Goal: Task Accomplishment & Management: Use online tool/utility

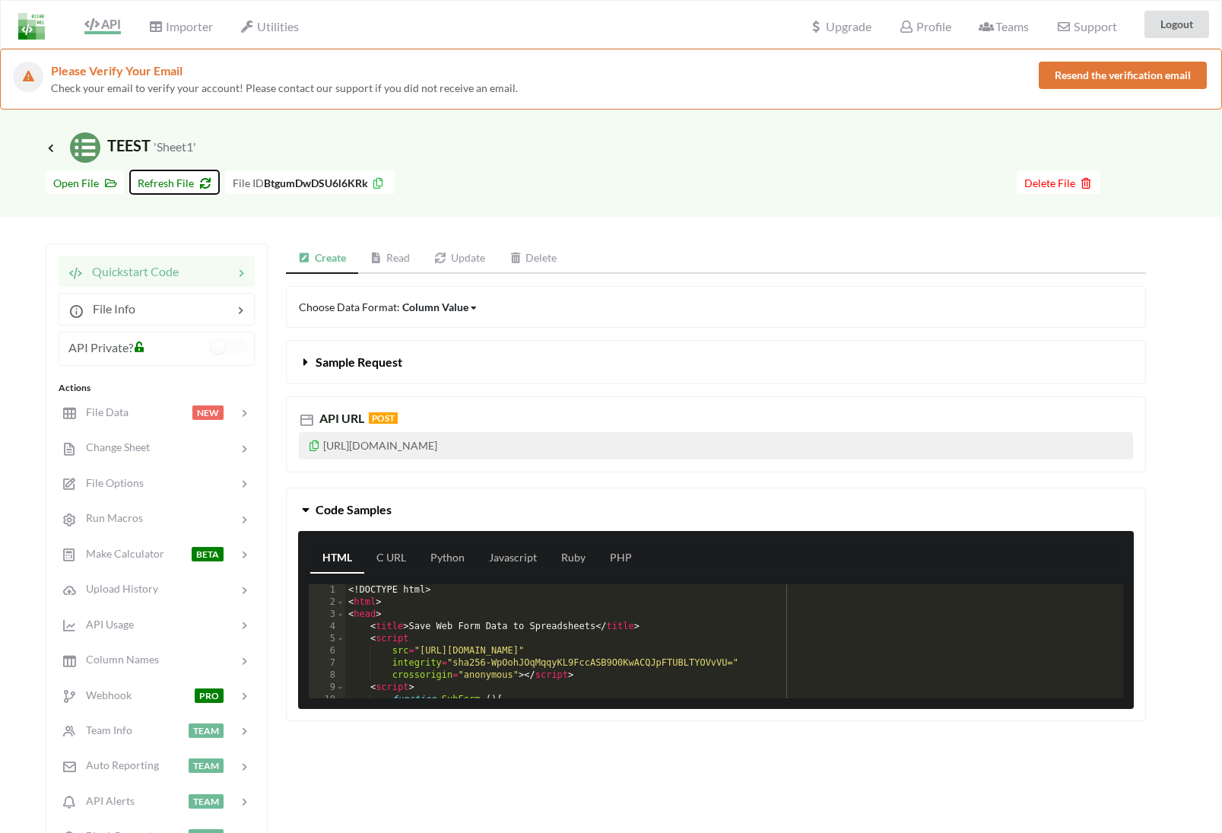
click at [203, 182] on icon at bounding box center [202, 181] width 13 height 11
click at [54, 148] on icon at bounding box center [51, 147] width 14 height 12
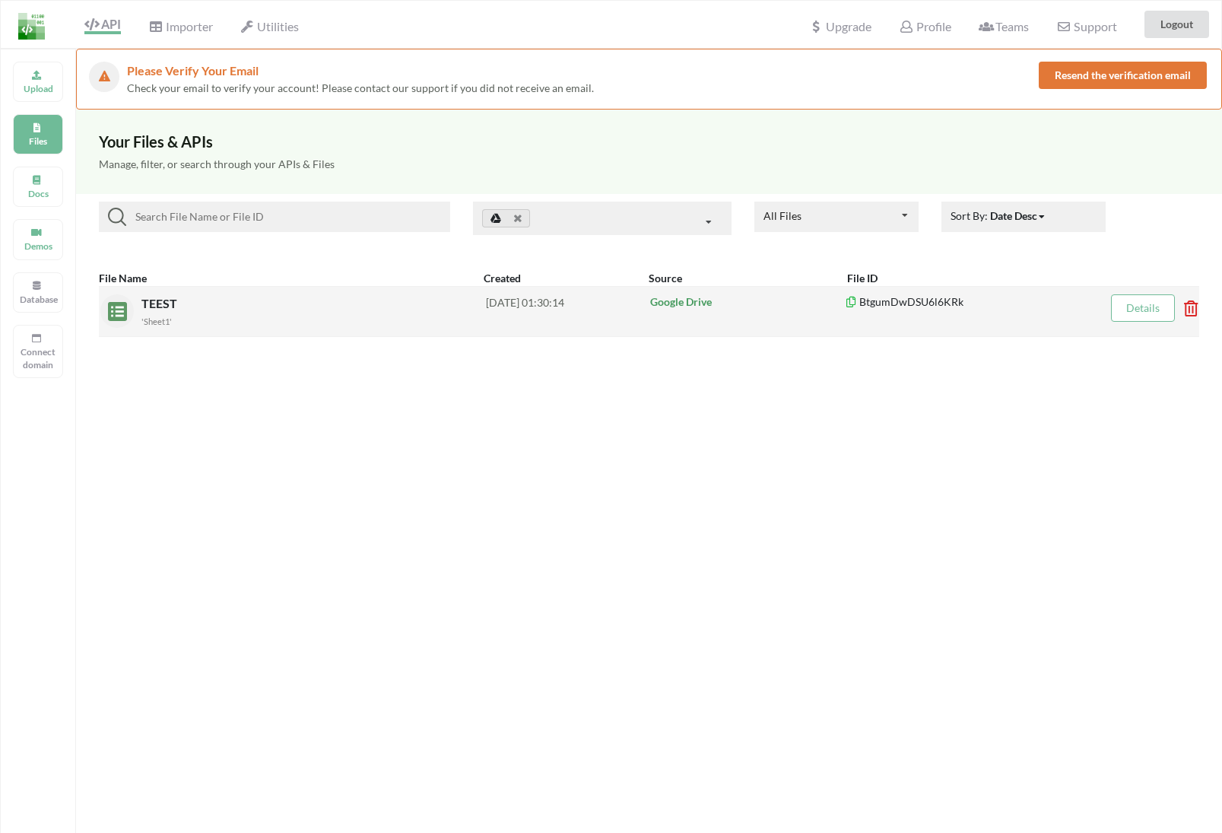
click at [598, 306] on div "2025-08-29 01:30:14" at bounding box center [567, 310] width 163 height 33
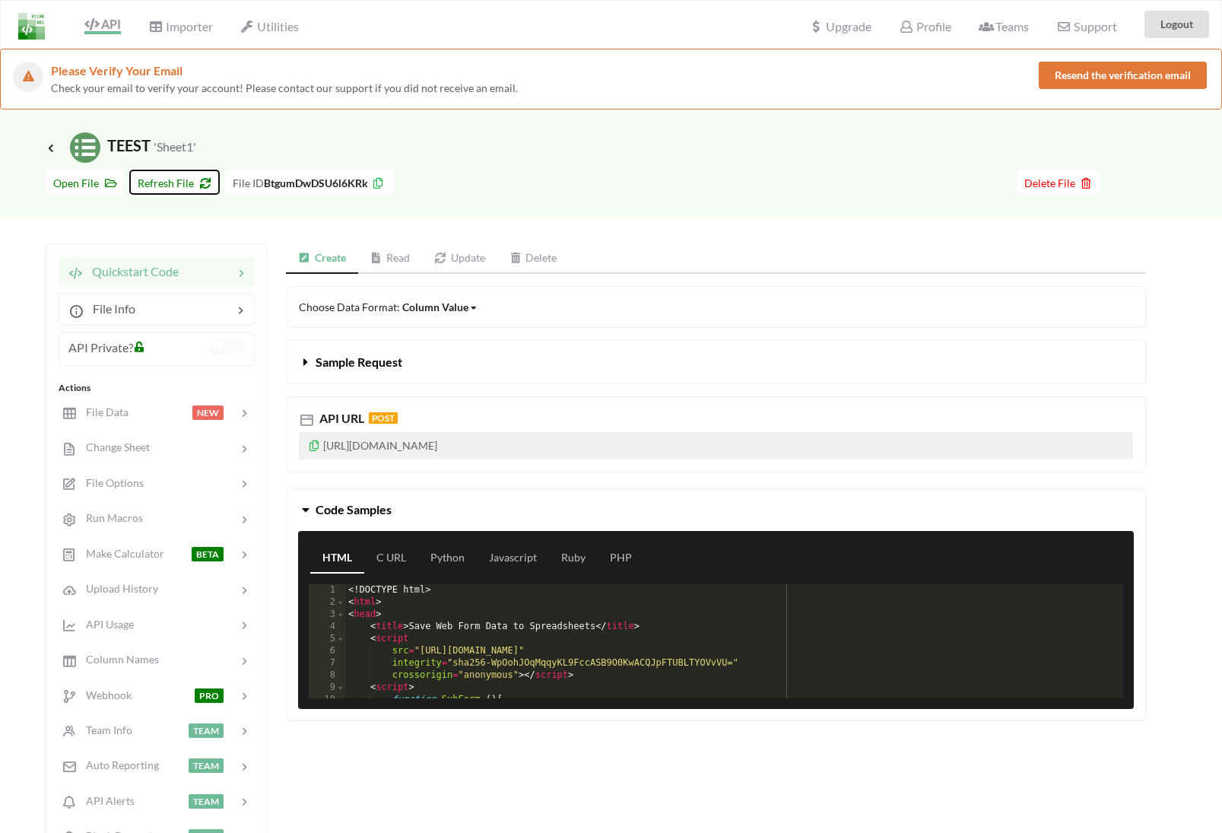
click at [186, 191] on button "Refresh File" at bounding box center [174, 182] width 89 height 24
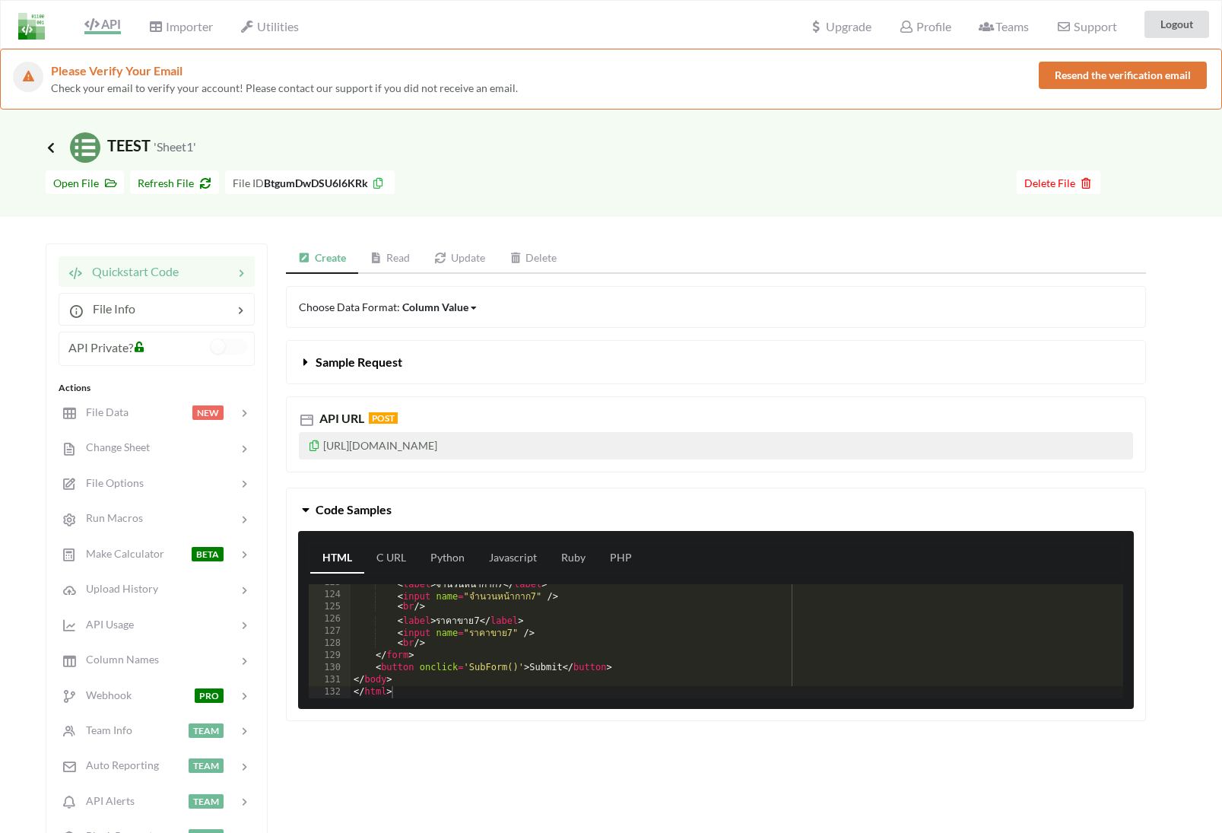
click at [51, 146] on icon at bounding box center [51, 147] width 14 height 12
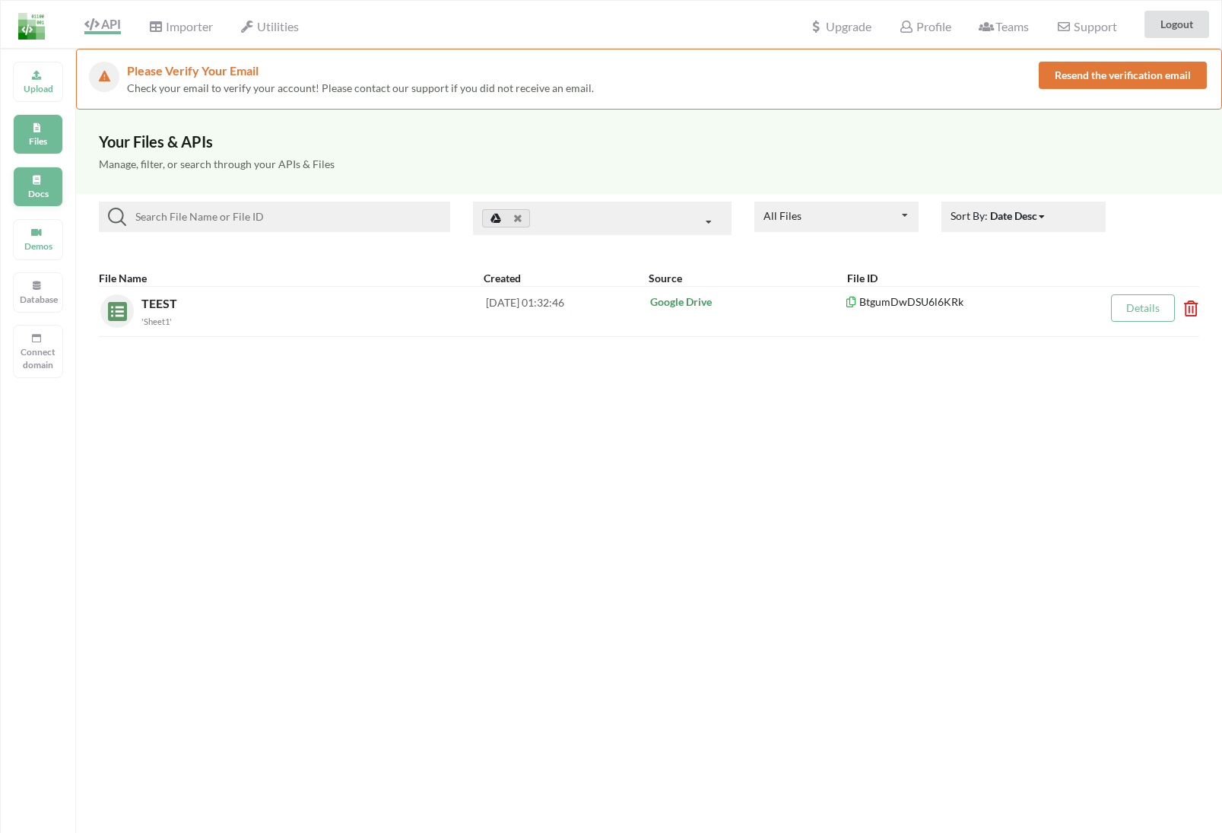
click at [57, 189] on div "Docs" at bounding box center [38, 187] width 50 height 40
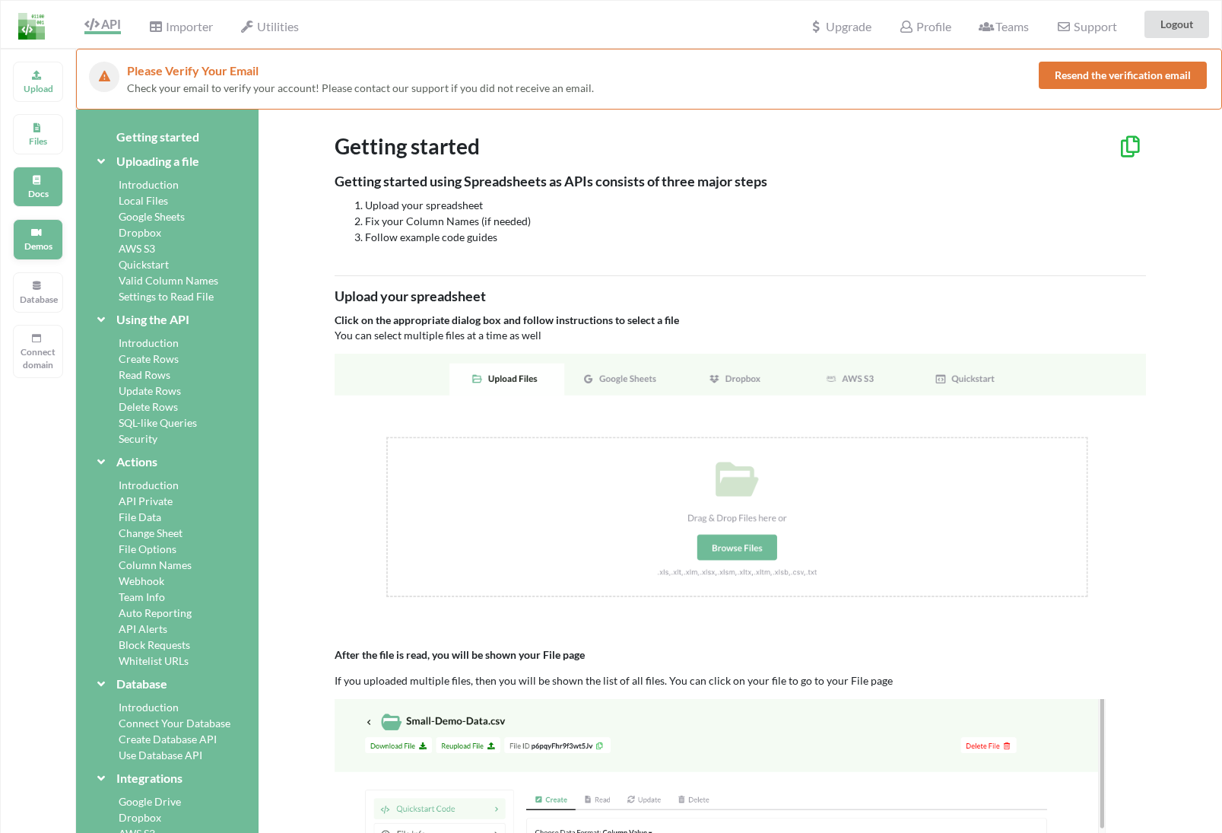
click at [50, 222] on div "Demos" at bounding box center [38, 239] width 50 height 40
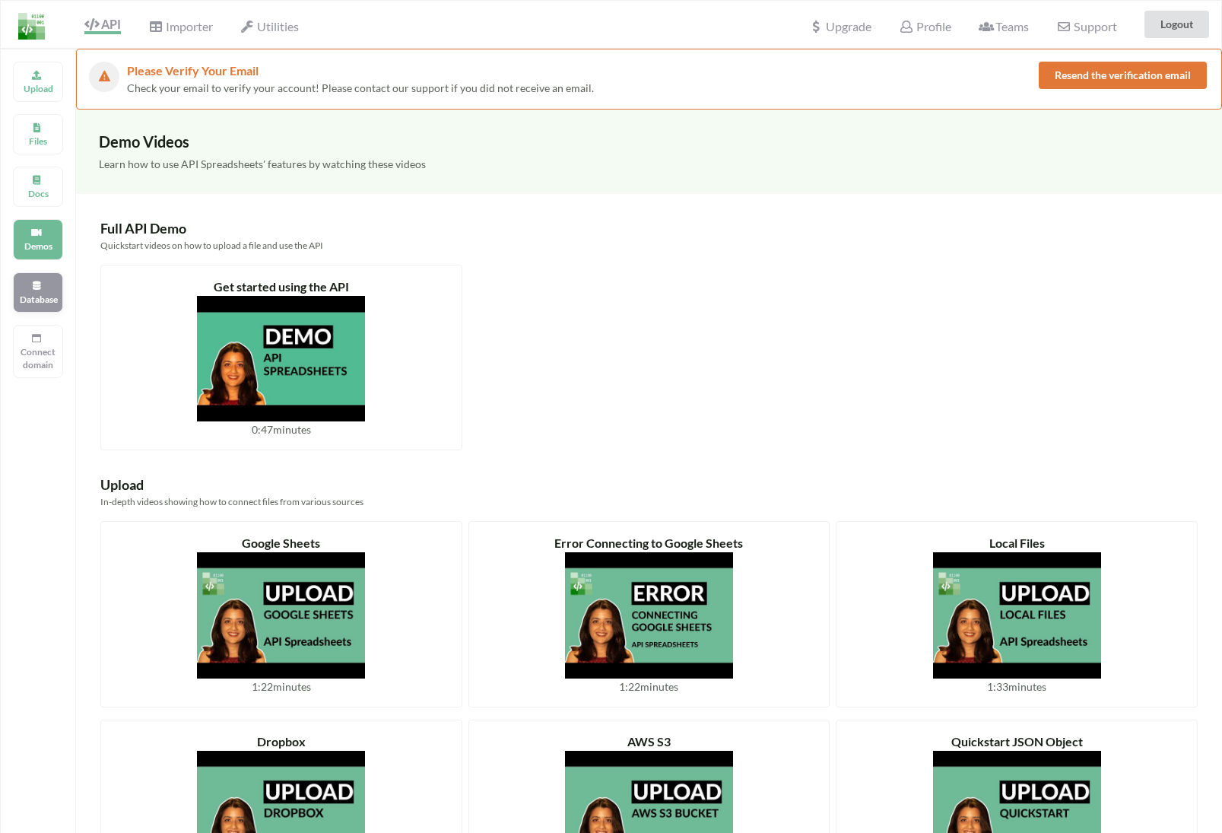
click at [46, 284] on div "Database" at bounding box center [38, 292] width 50 height 40
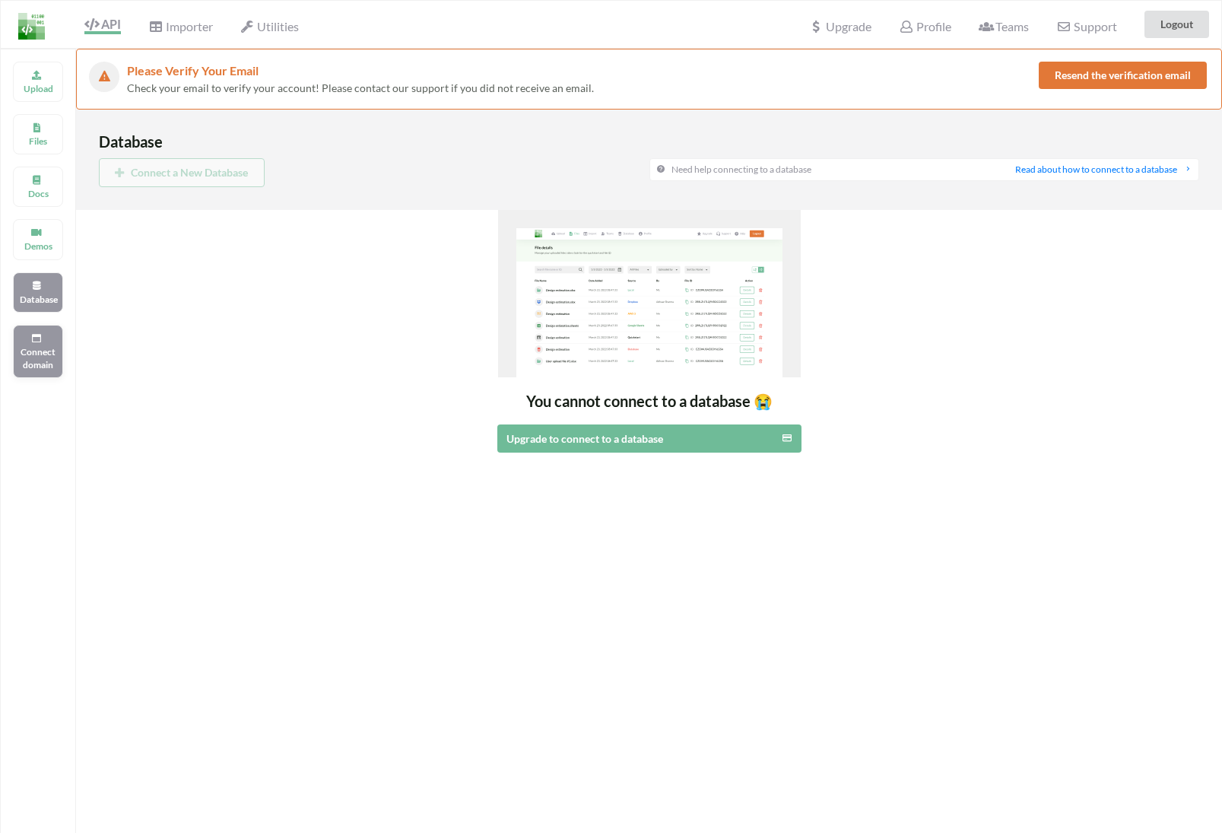
click at [49, 346] on p "Connect domain" at bounding box center [38, 358] width 36 height 26
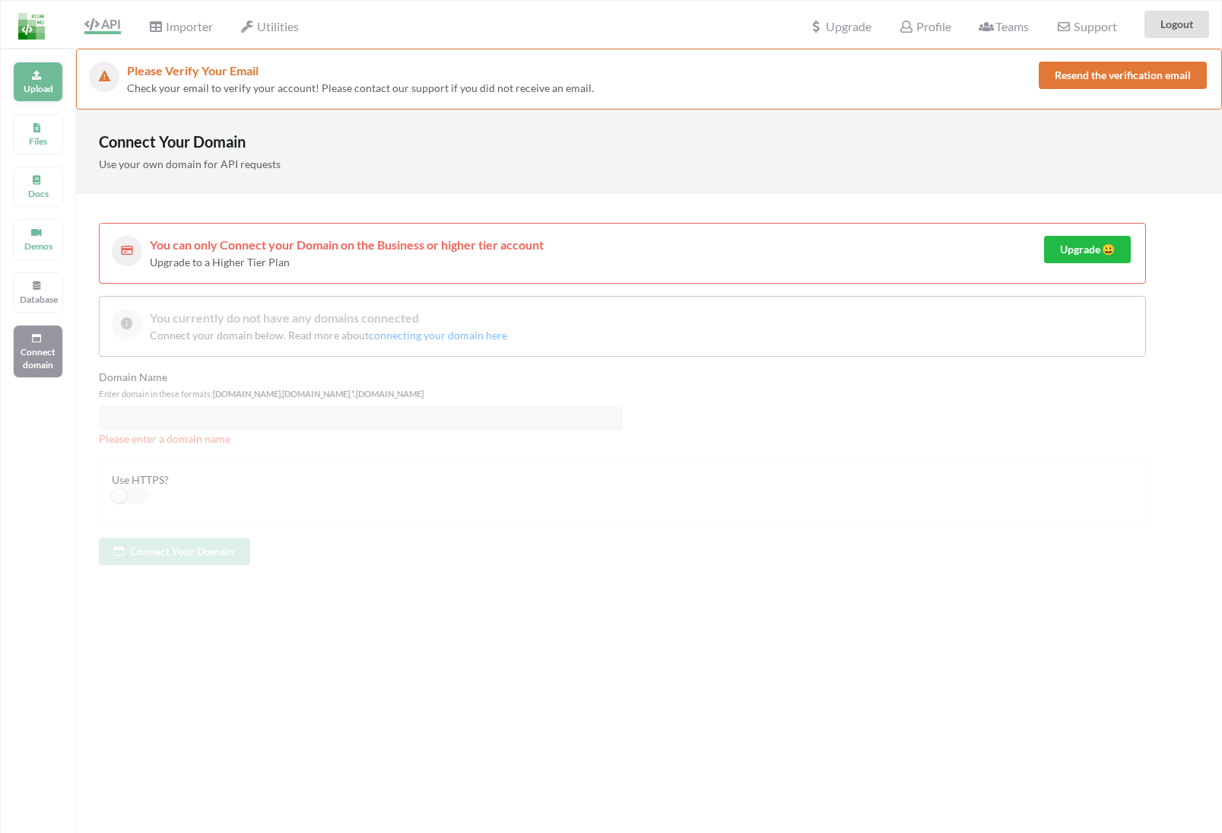
click at [49, 77] on div "Upload" at bounding box center [38, 82] width 50 height 40
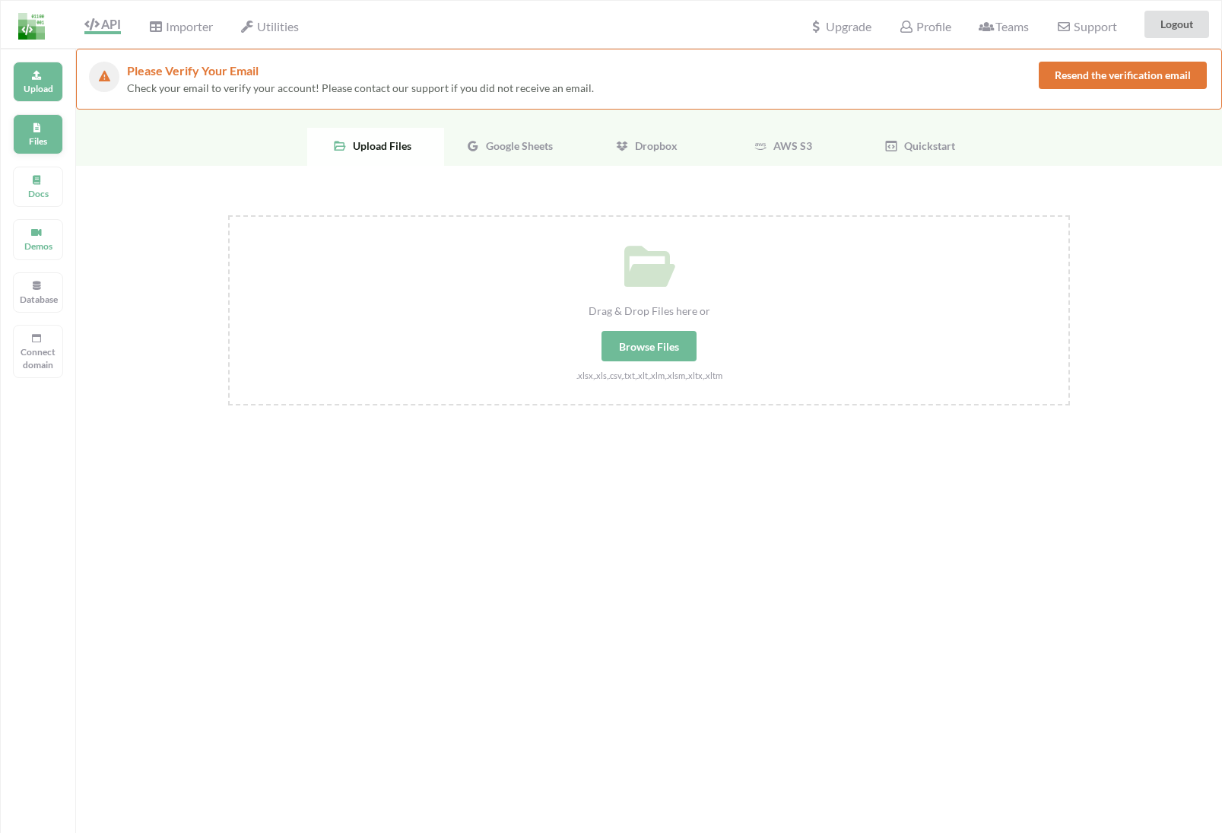
click at [40, 122] on icon at bounding box center [36, 125] width 11 height 9
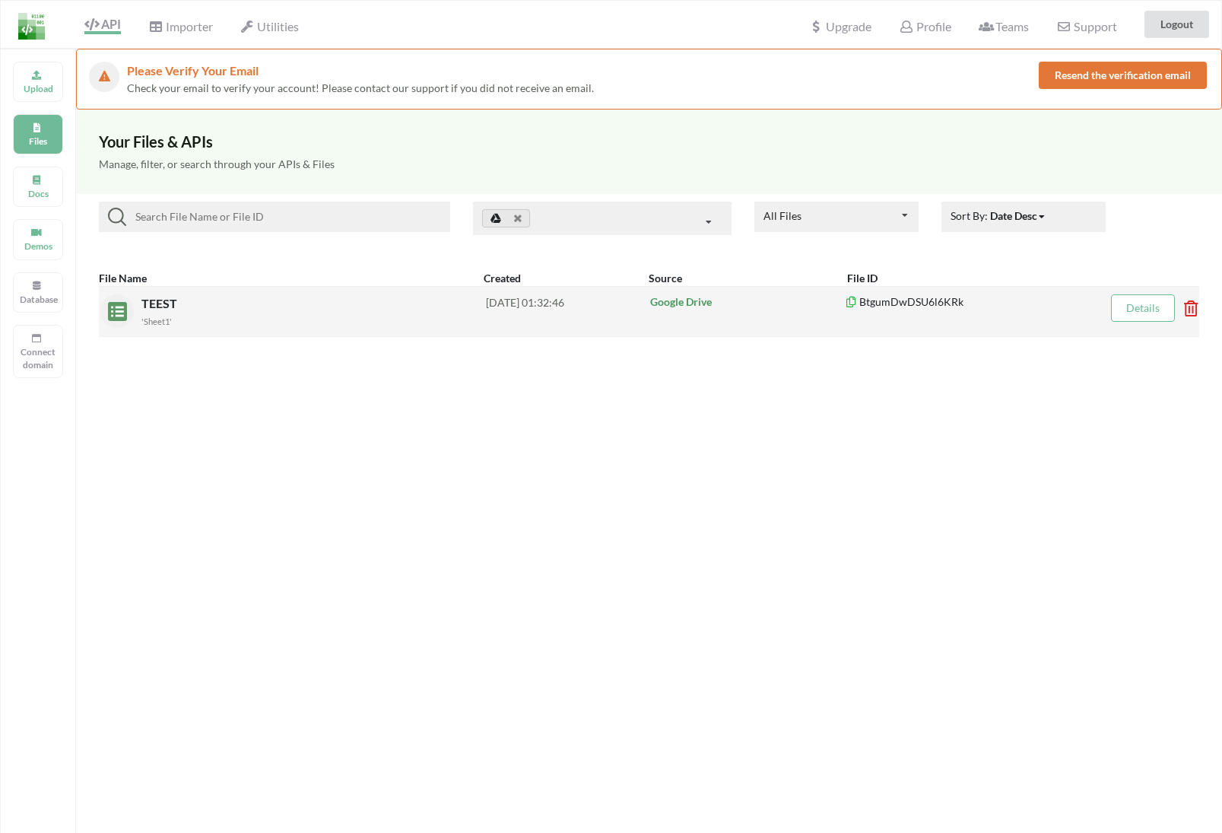
click at [1134, 311] on link "Details" at bounding box center [1142, 307] width 33 height 13
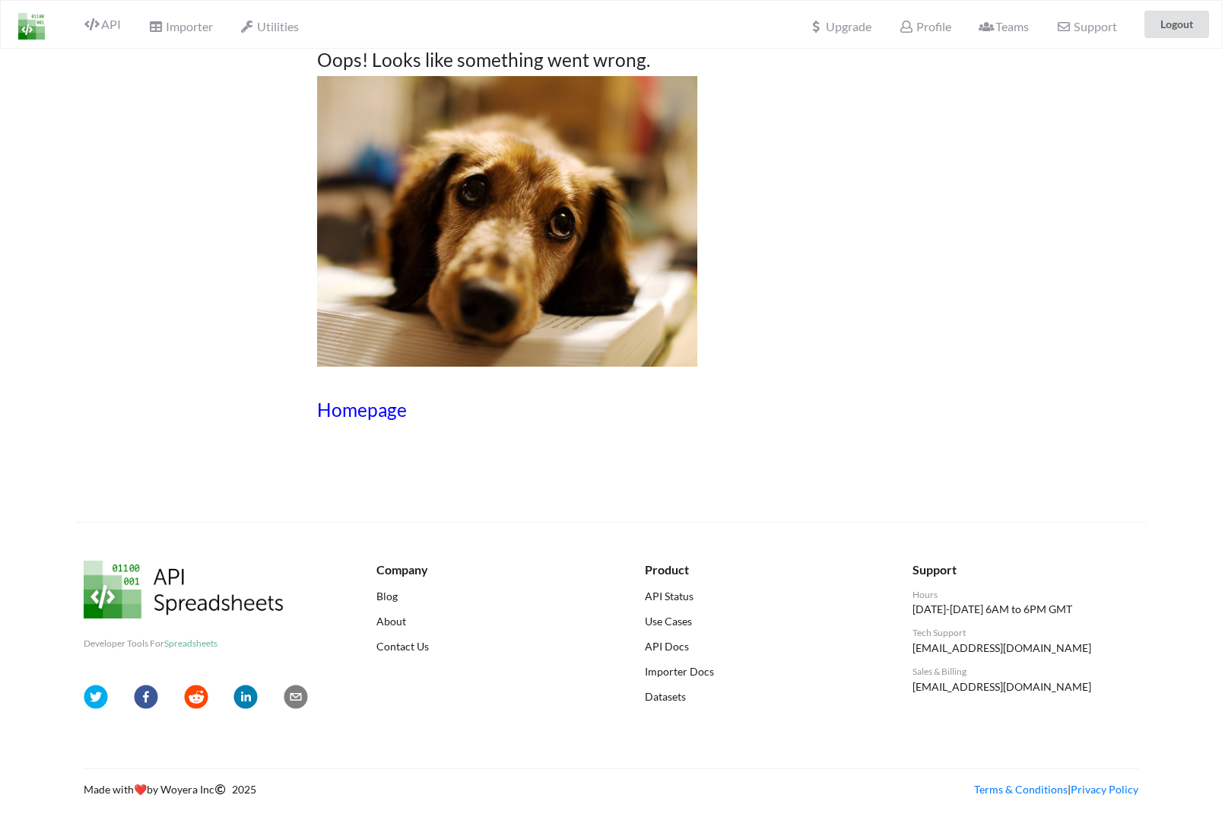
click at [377, 406] on h3 "Homepage" at bounding box center [611, 409] width 589 height 22
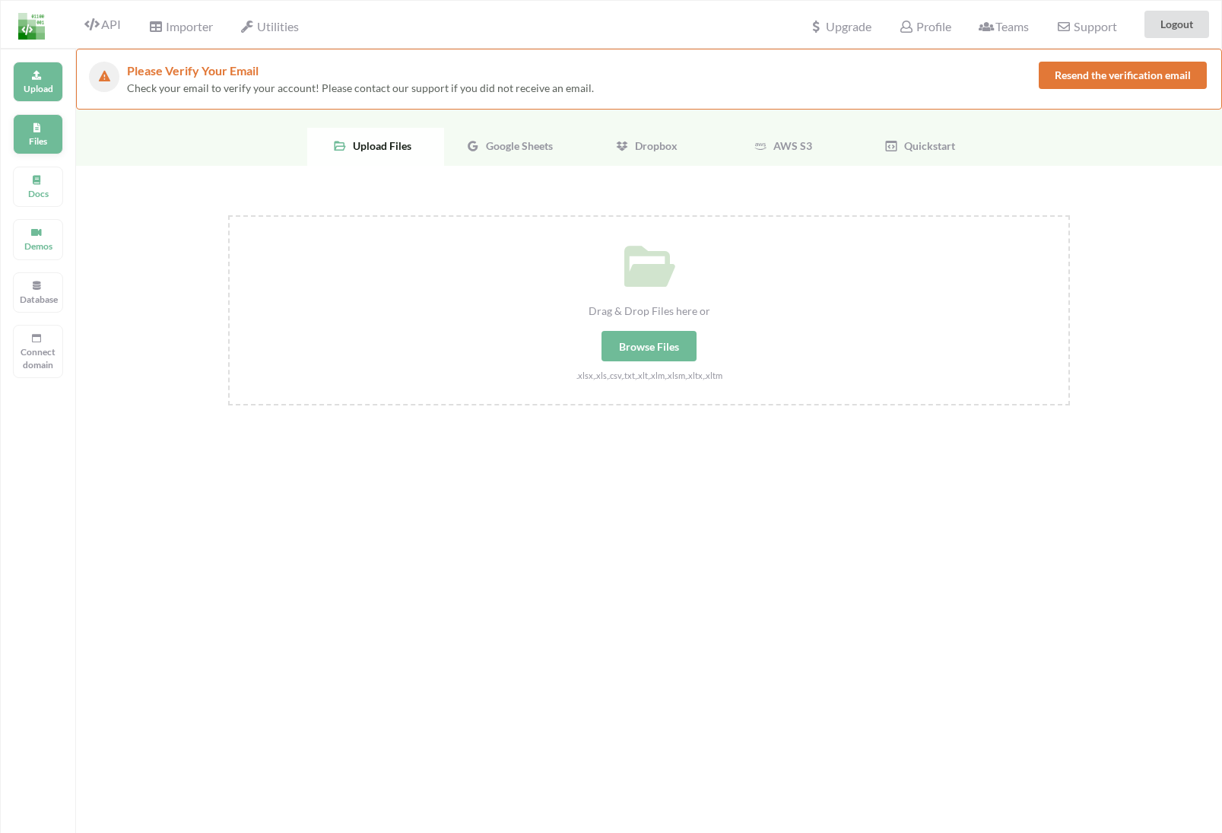
click at [53, 153] on div "Files" at bounding box center [38, 134] width 50 height 40
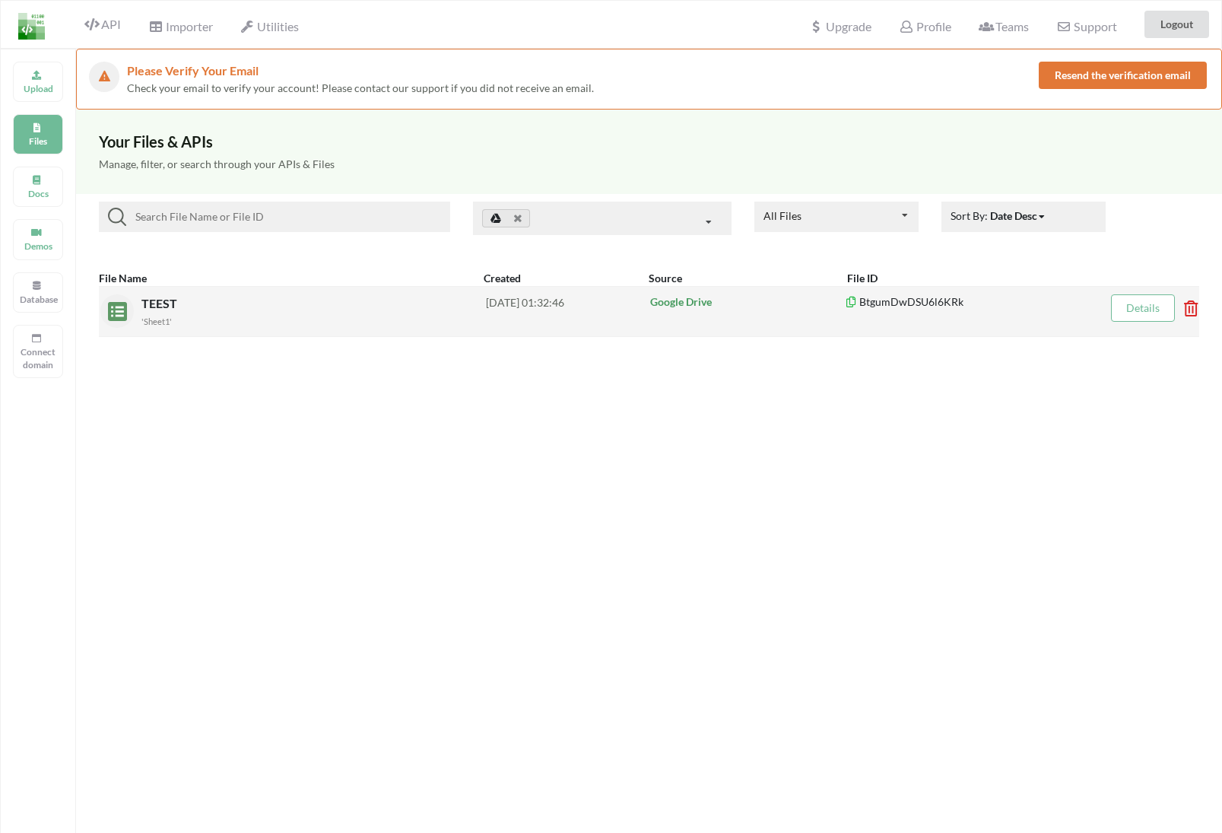
click at [1137, 303] on link "Details" at bounding box center [1142, 307] width 33 height 13
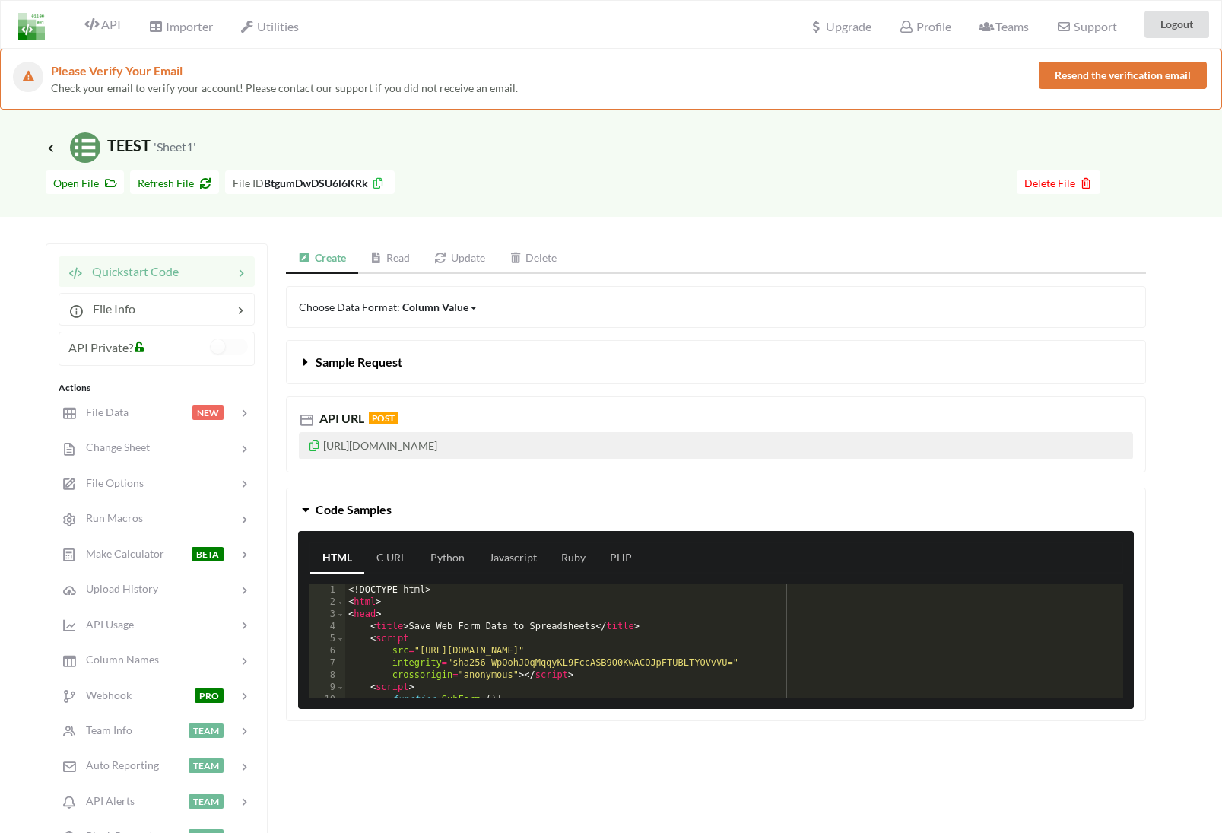
click at [317, 365] on span "Sample Request" at bounding box center [359, 361] width 87 height 14
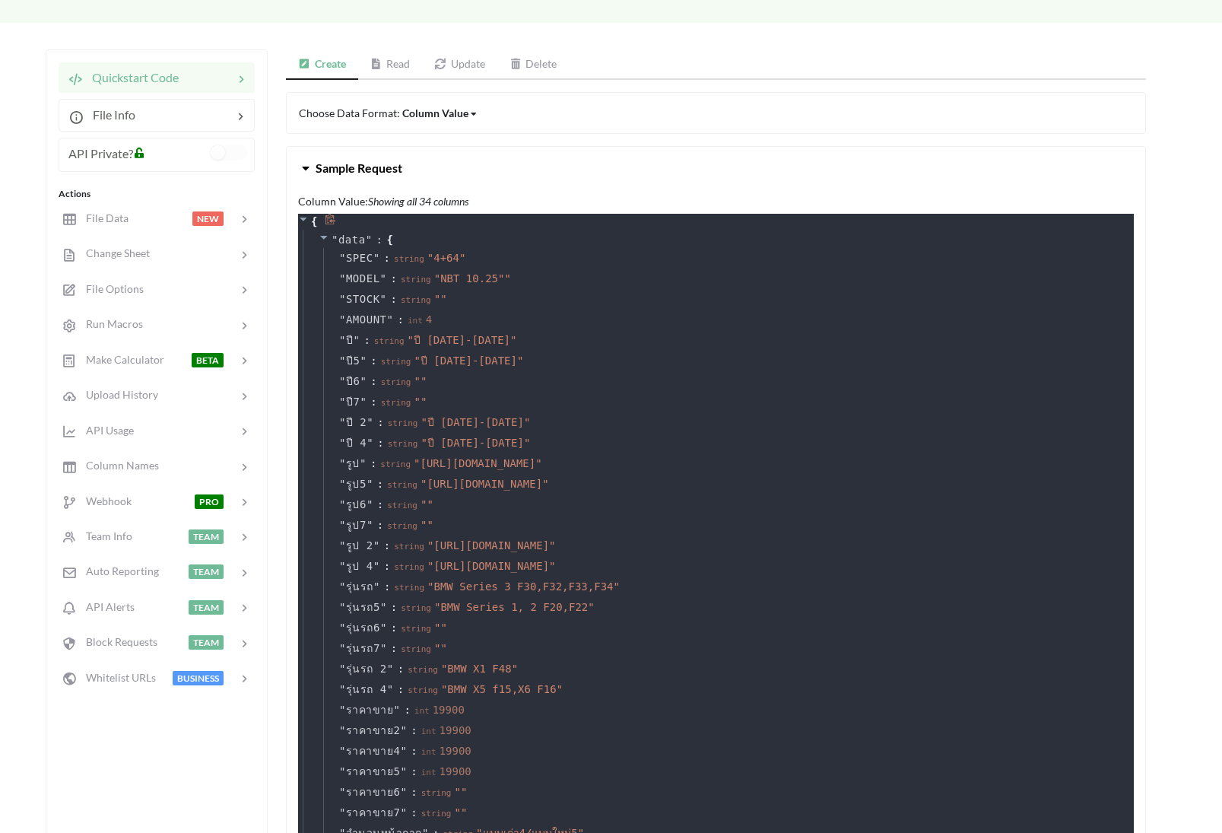
scroll to position [3, 0]
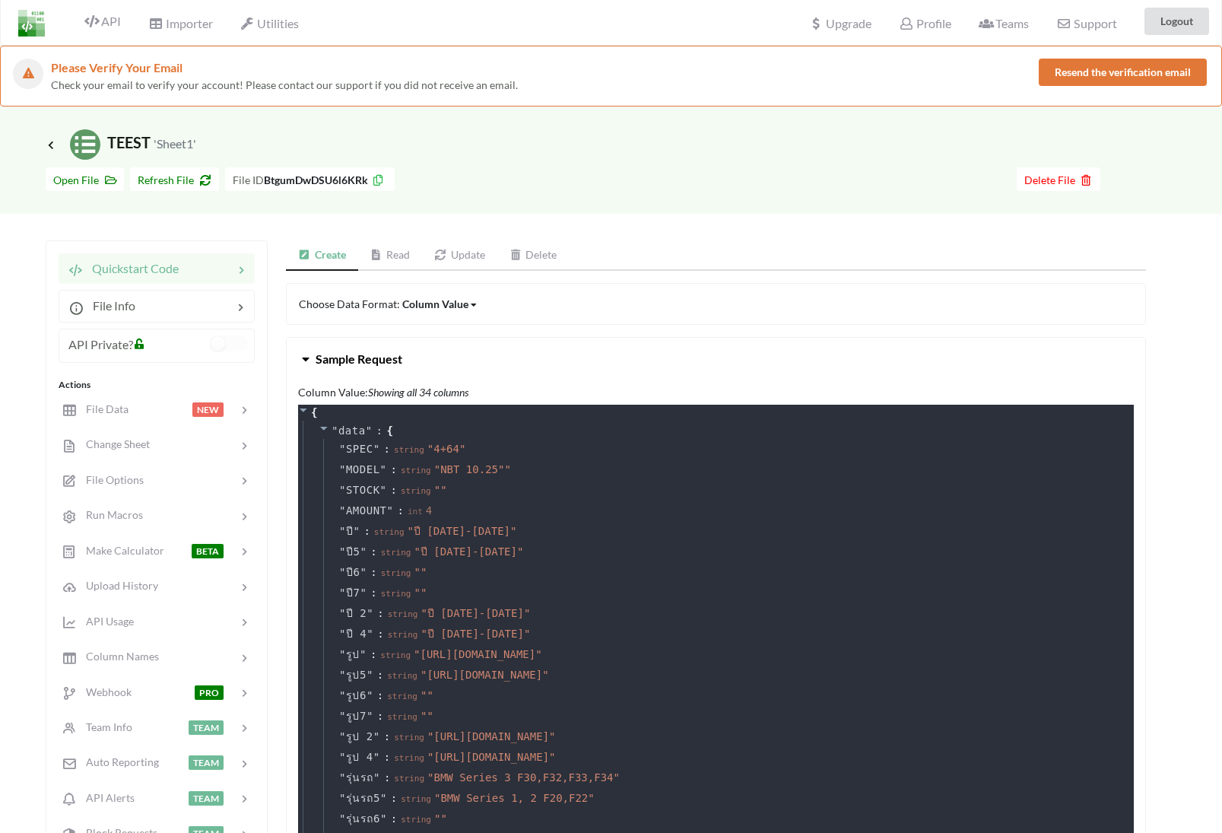
click at [310, 365] on span at bounding box center [307, 358] width 17 height 14
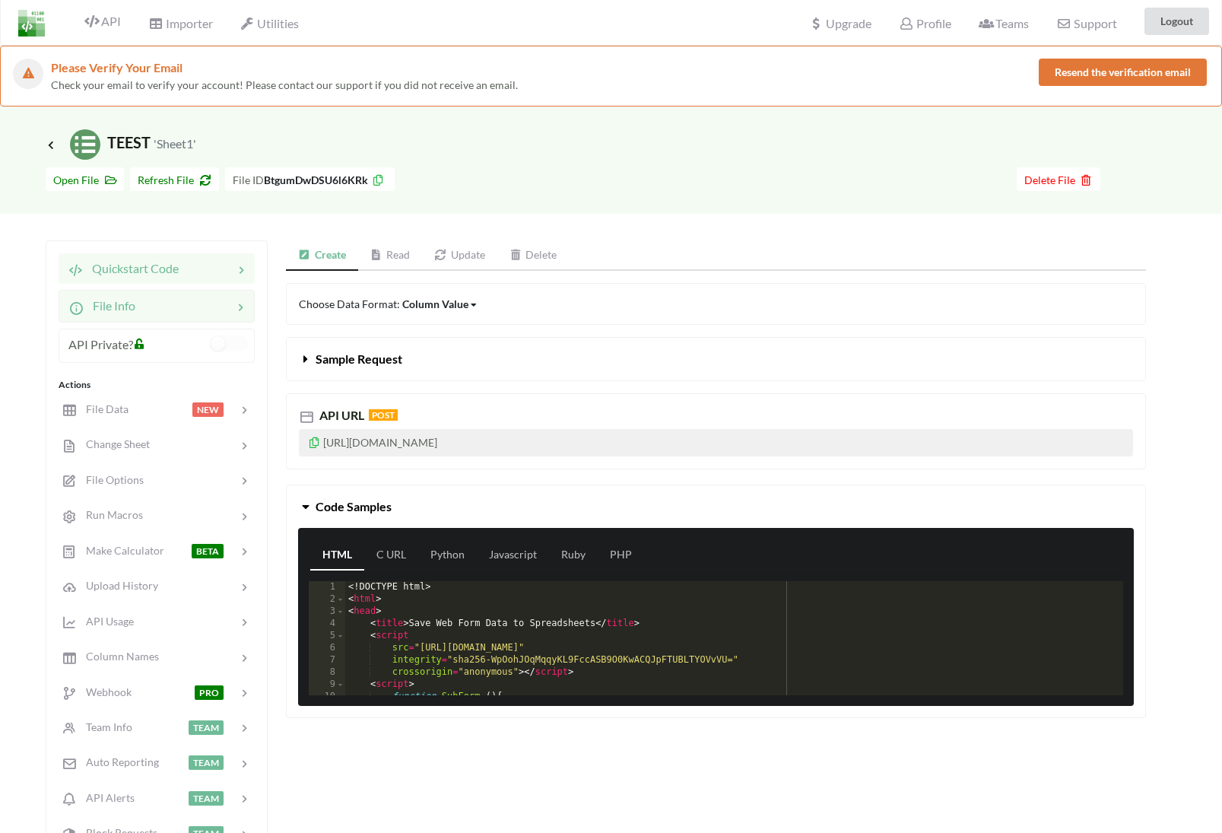
click at [217, 304] on div at bounding box center [183, 306] width 97 height 18
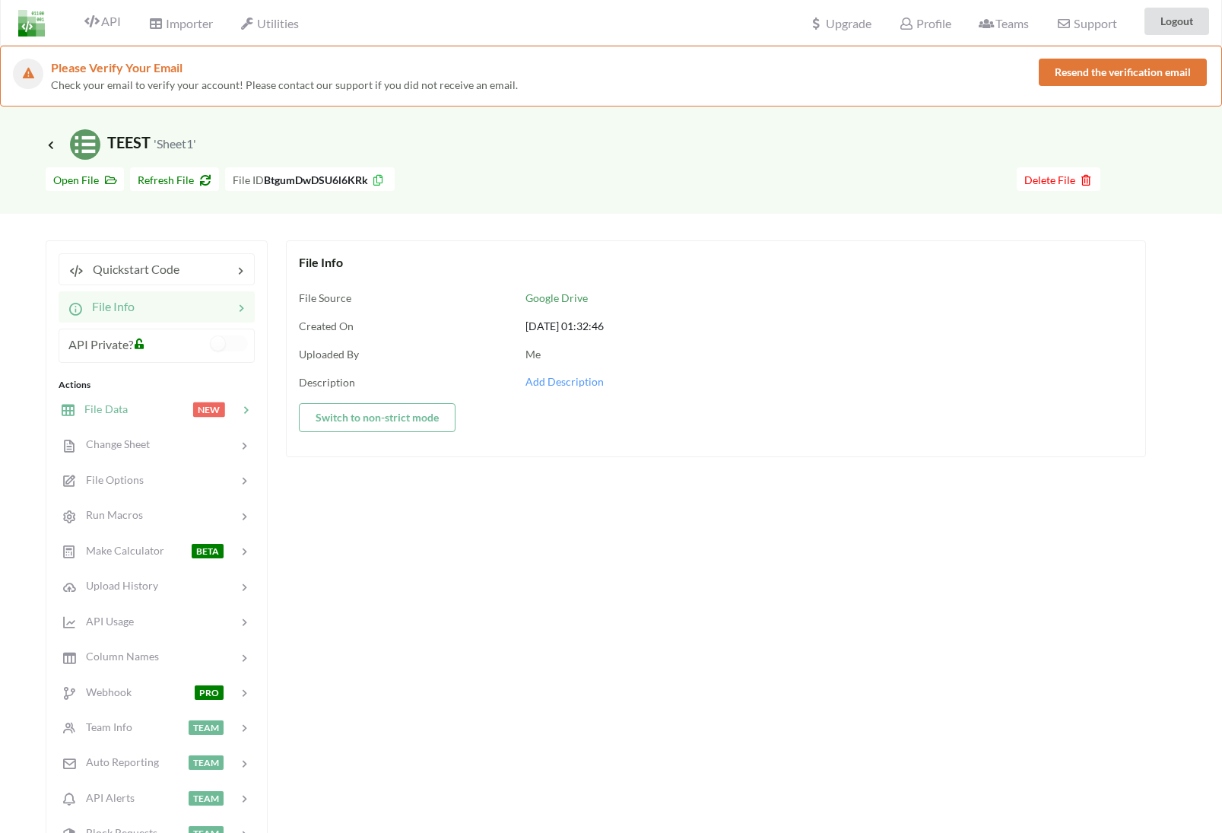
click at [199, 414] on span "NEW" at bounding box center [209, 409] width 32 height 14
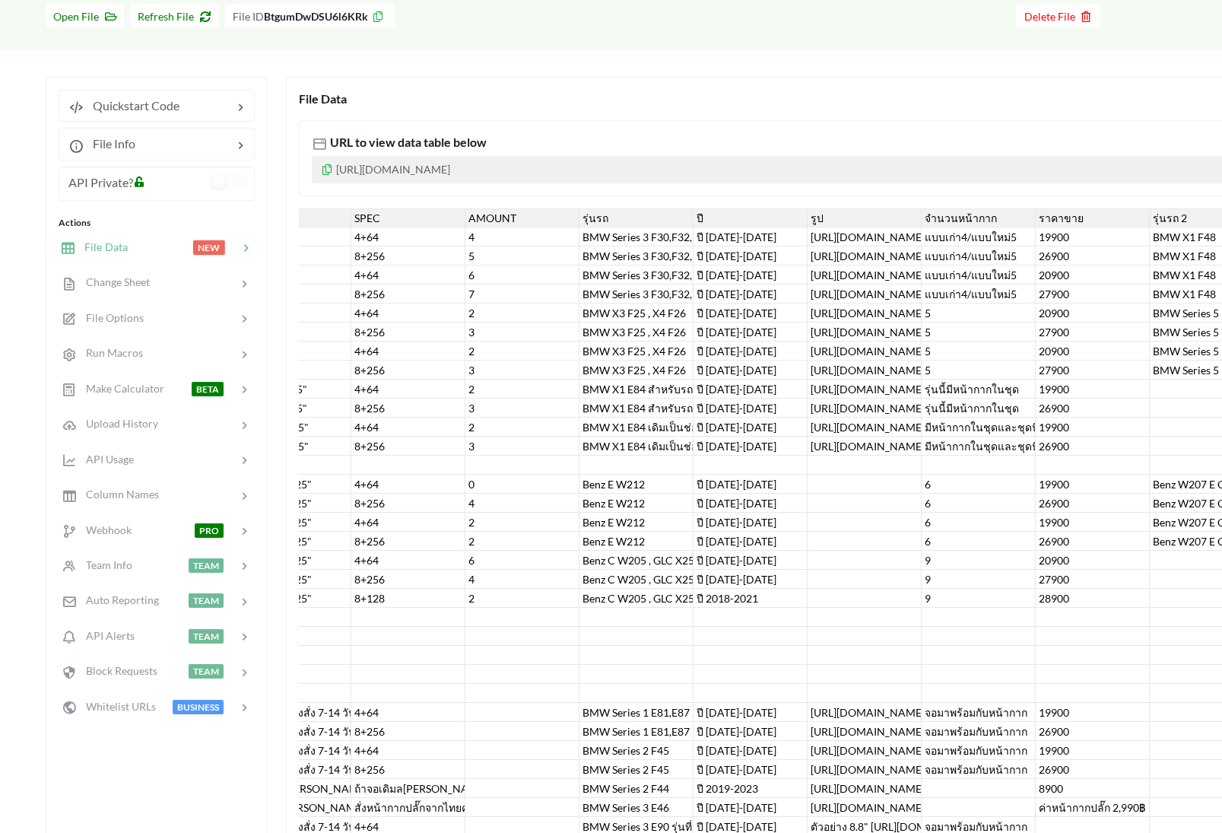
scroll to position [0, 195]
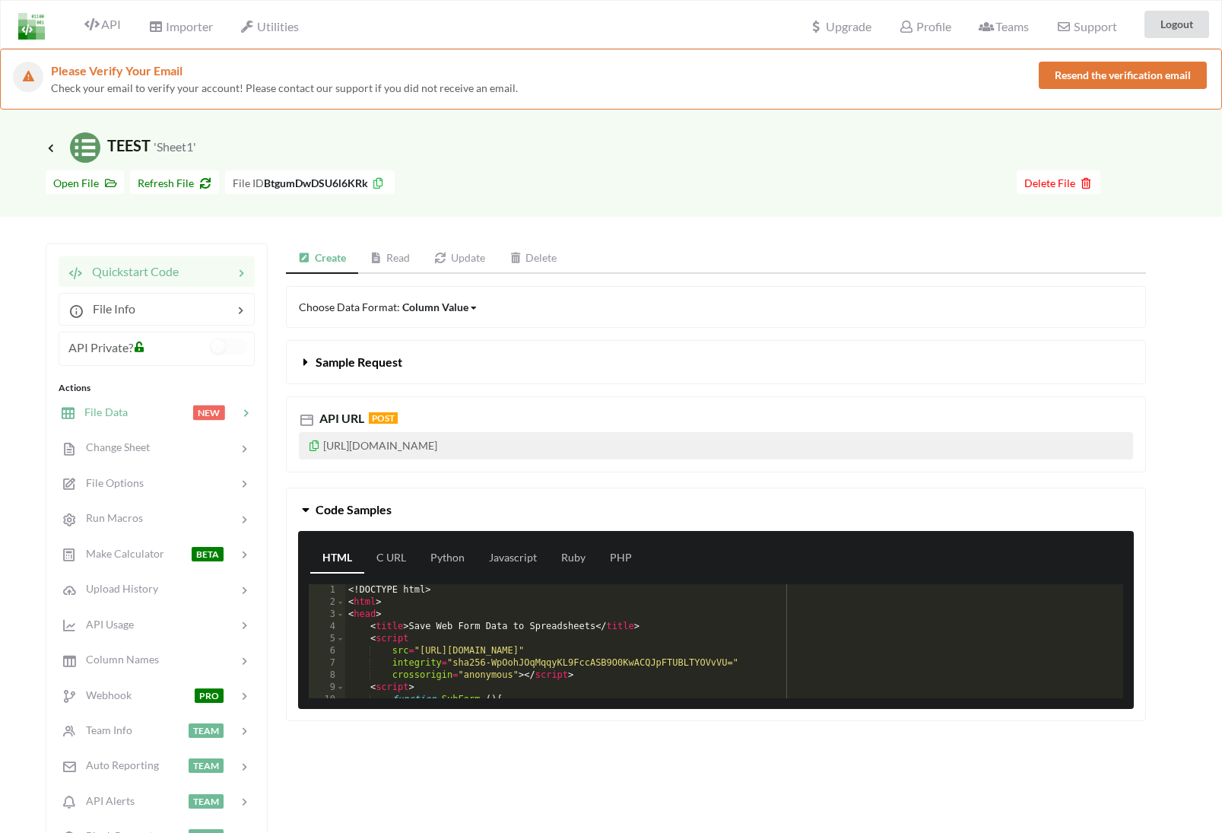
click at [182, 405] on div at bounding box center [160, 412] width 65 height 17
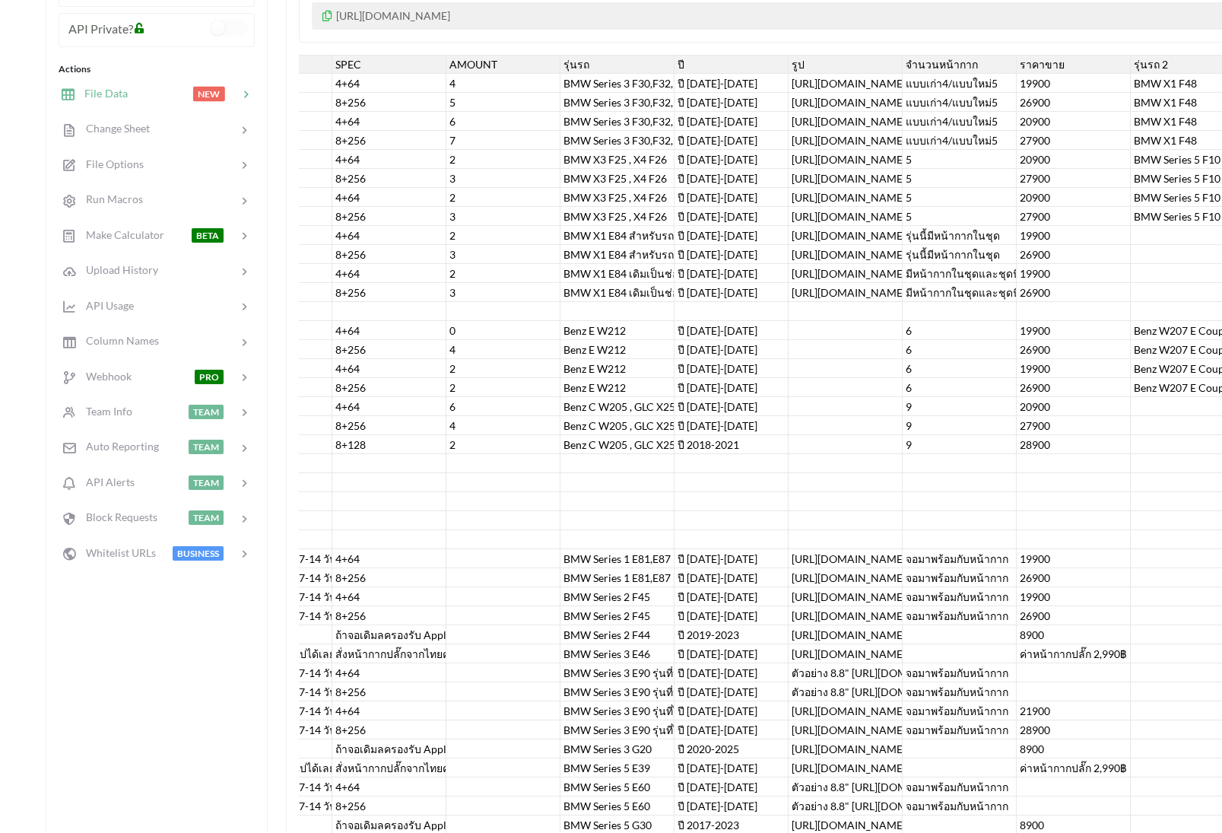
scroll to position [379, 0]
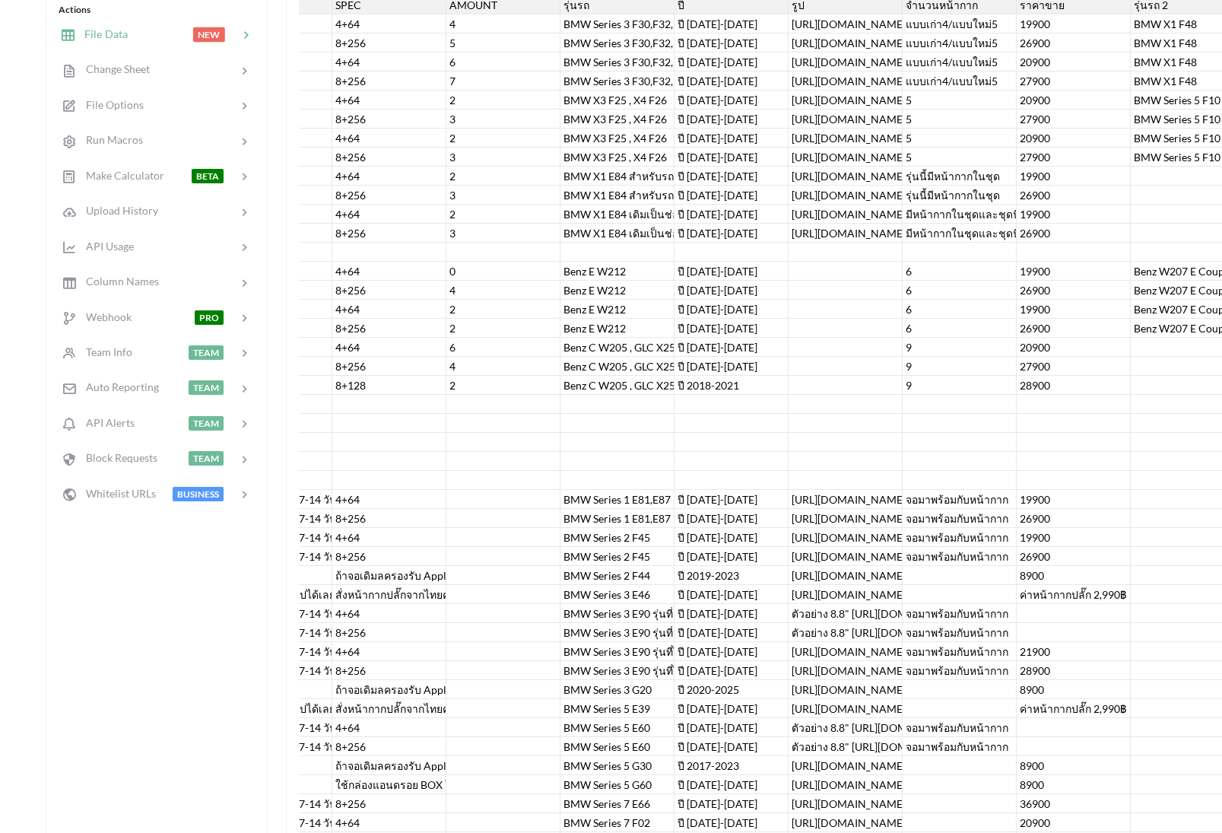
click at [855, 472] on div at bounding box center [845, 480] width 114 height 19
click at [868, 447] on div at bounding box center [845, 442] width 114 height 19
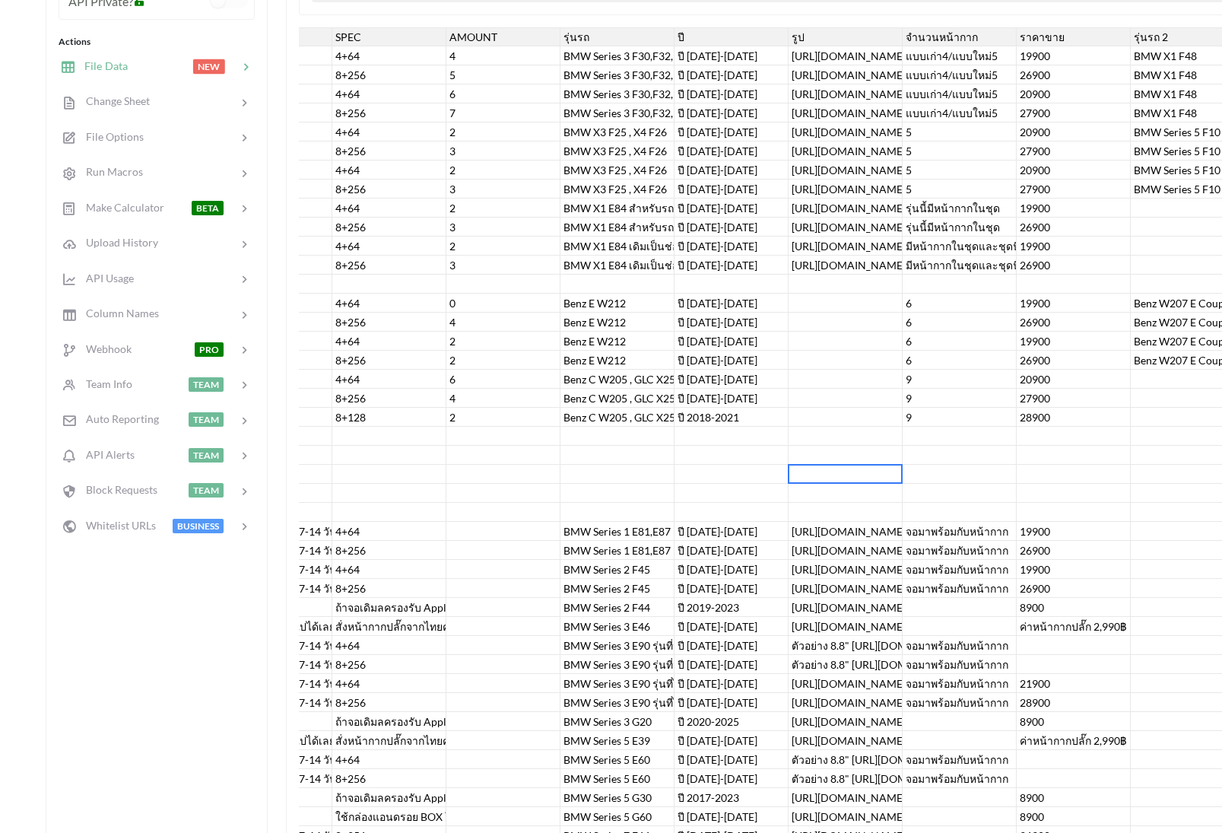
scroll to position [142, 0]
